Goal: Information Seeking & Learning: Learn about a topic

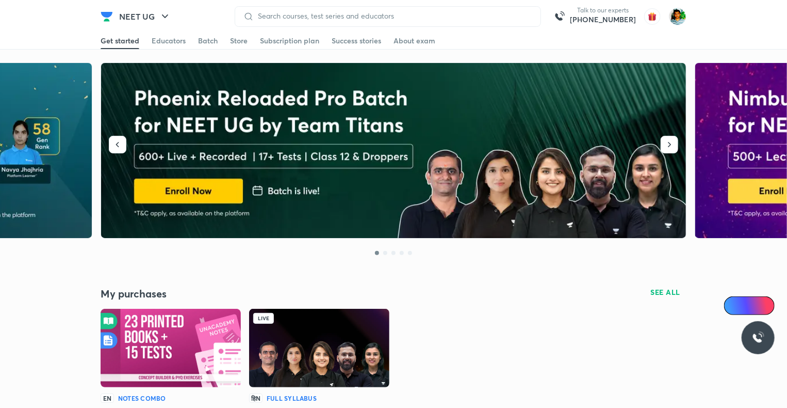
click at [351, 315] on img at bounding box center [319, 348] width 140 height 78
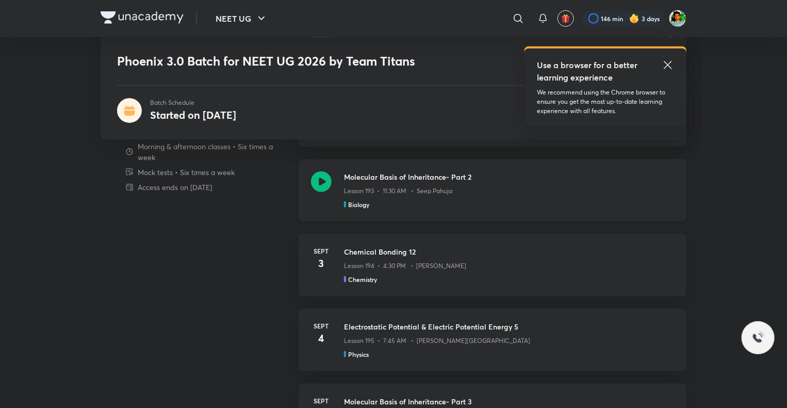
click at [322, 180] on icon at bounding box center [321, 181] width 21 height 21
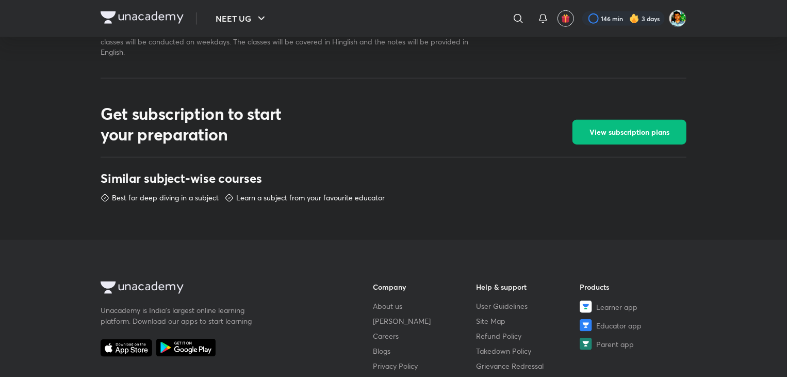
scroll to position [423, 0]
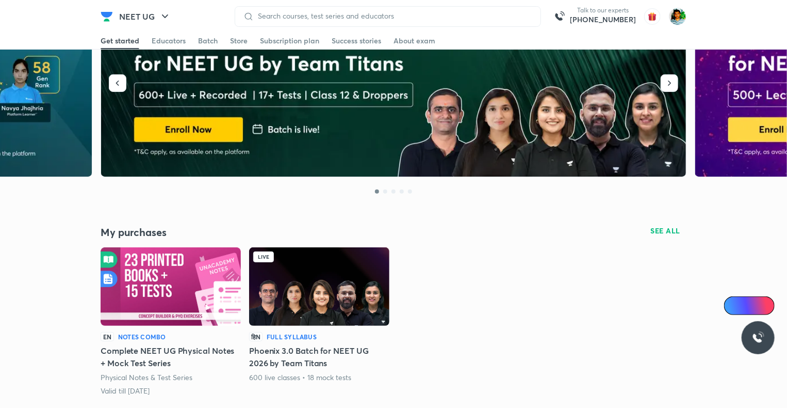
scroll to position [62, 0]
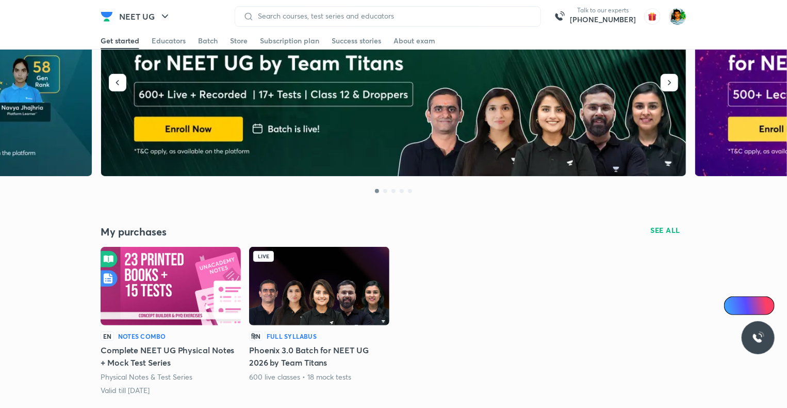
click at [295, 282] on img at bounding box center [319, 286] width 140 height 78
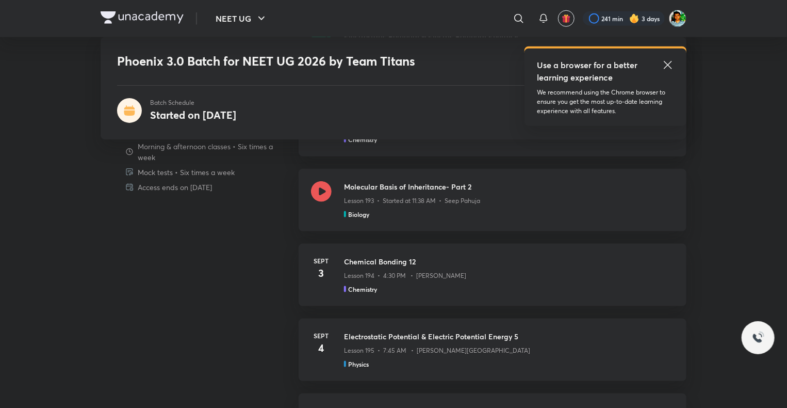
scroll to position [547, 0]
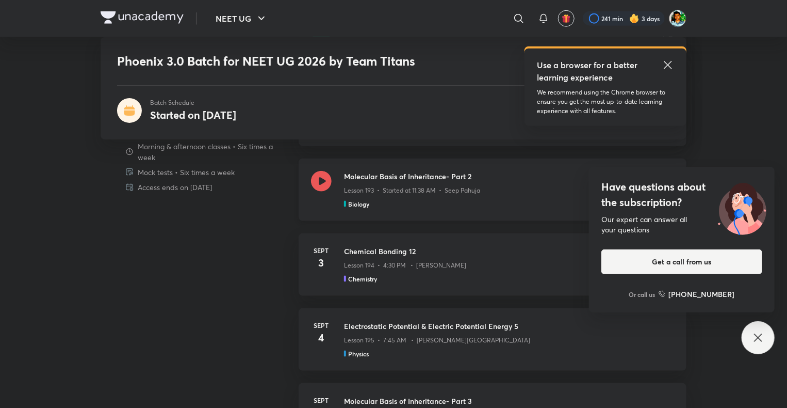
click at [323, 181] on icon at bounding box center [321, 181] width 21 height 21
